Goal: Find specific page/section: Find specific page/section

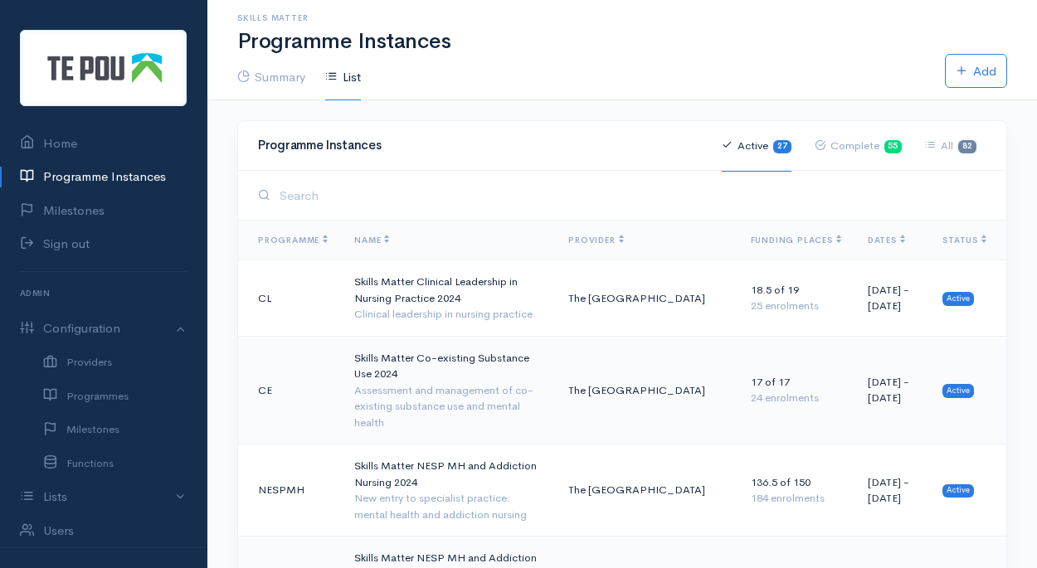
drag, startPoint x: 1036, startPoint y: 68, endPoint x: 1047, endPoint y: 452, distance: 384.4
click at [1036, 452] on html "Home Programme Instances Milestones Sign out Admin Configuration Providers" at bounding box center [518, 284] width 1037 height 568
click at [847, 52] on h1 "Programme Instances" at bounding box center [622, 42] width 770 height 24
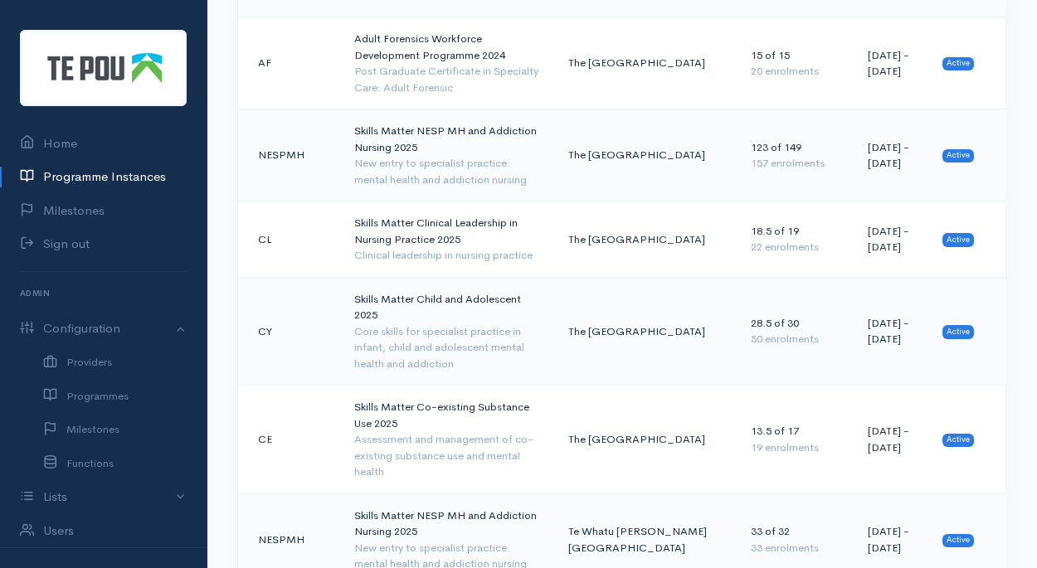
scroll to position [1315, 0]
click at [622, 110] on td "The [GEOGRAPHIC_DATA]" at bounding box center [646, 156] width 182 height 92
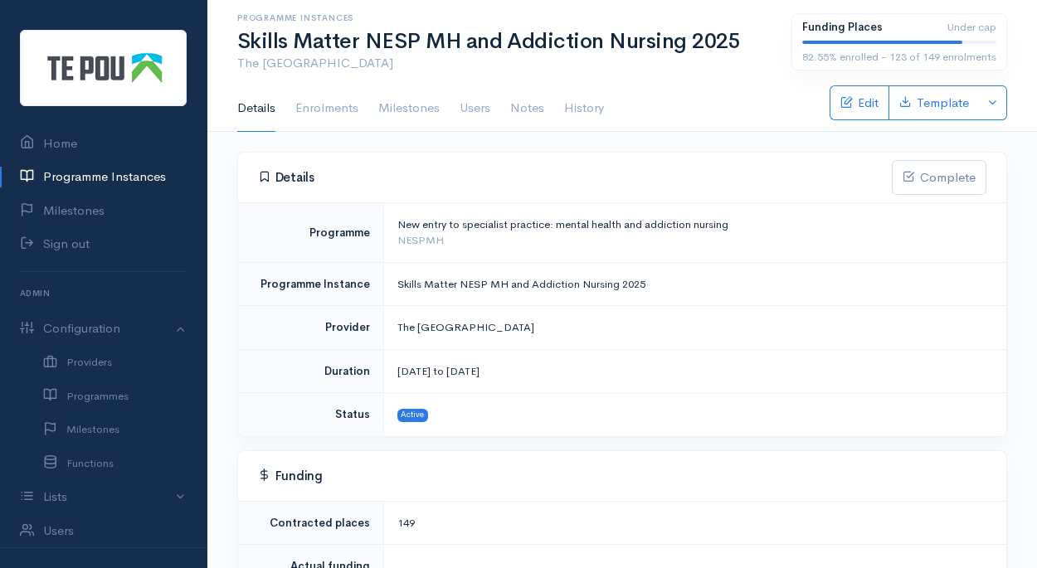
click at [329, 111] on link "Enrolments" at bounding box center [326, 108] width 63 height 46
